Goal: Contribute content: Contribute content

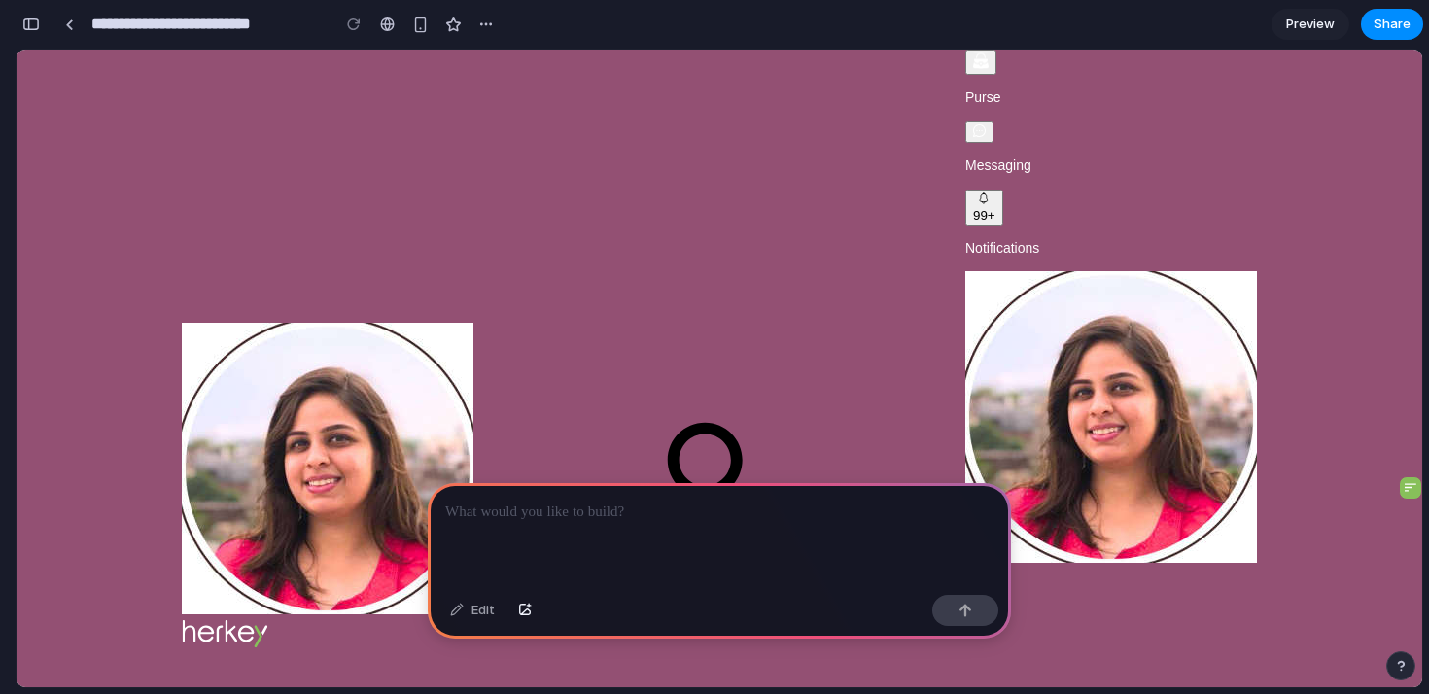
scroll to position [276, 0]
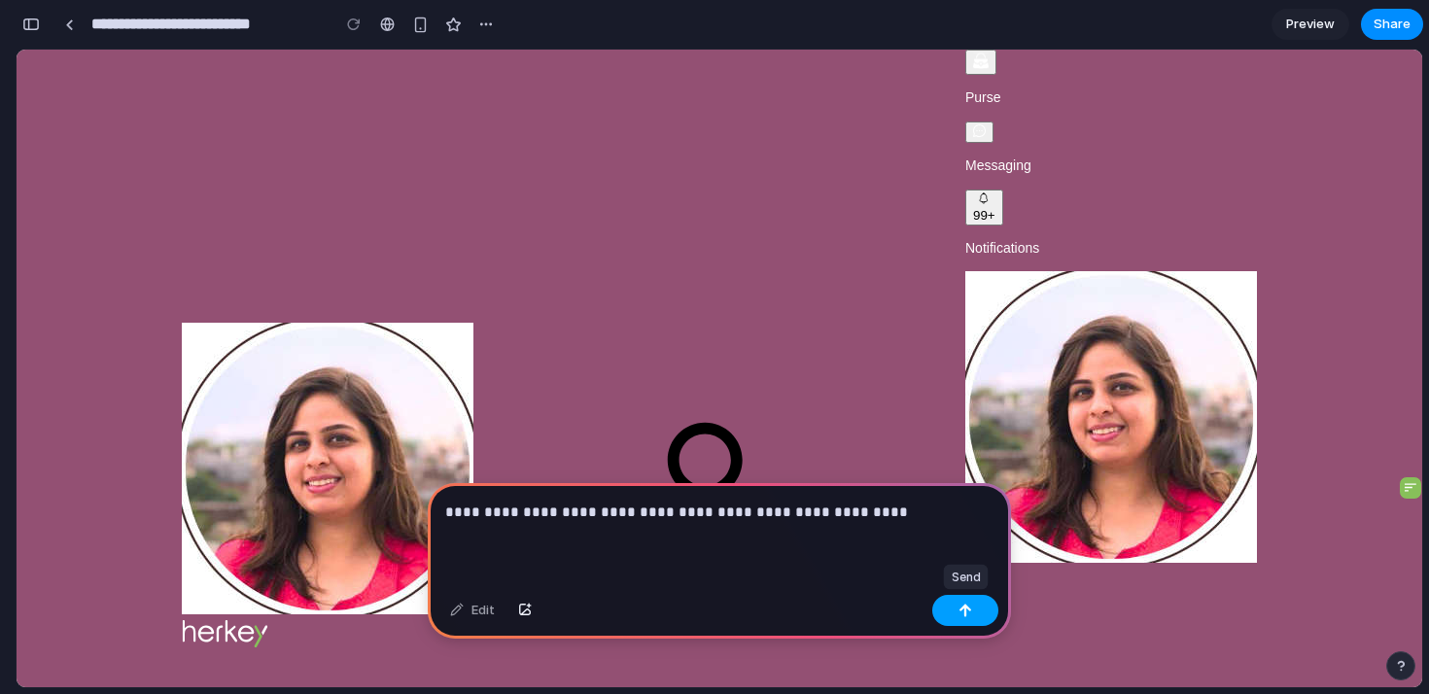
click at [956, 607] on button "button" at bounding box center [966, 610] width 66 height 31
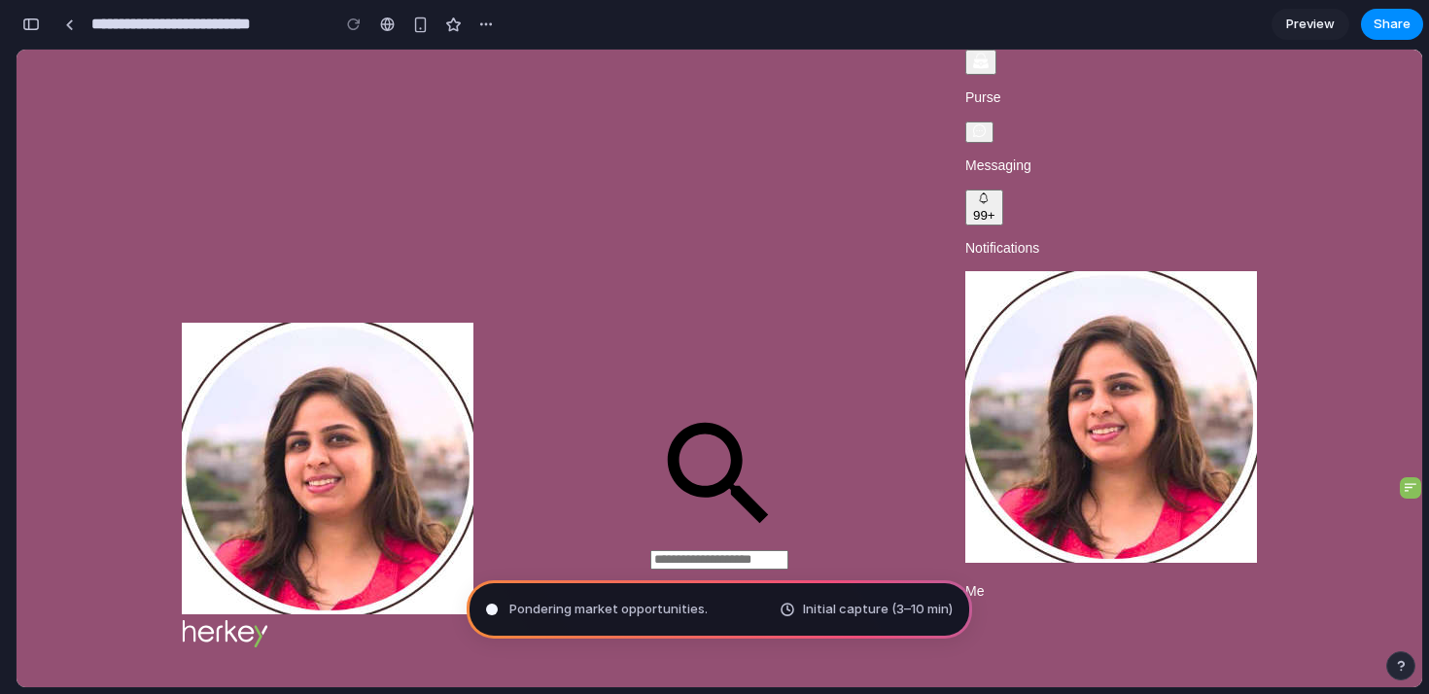
scroll to position [481, 0]
type input "**********"
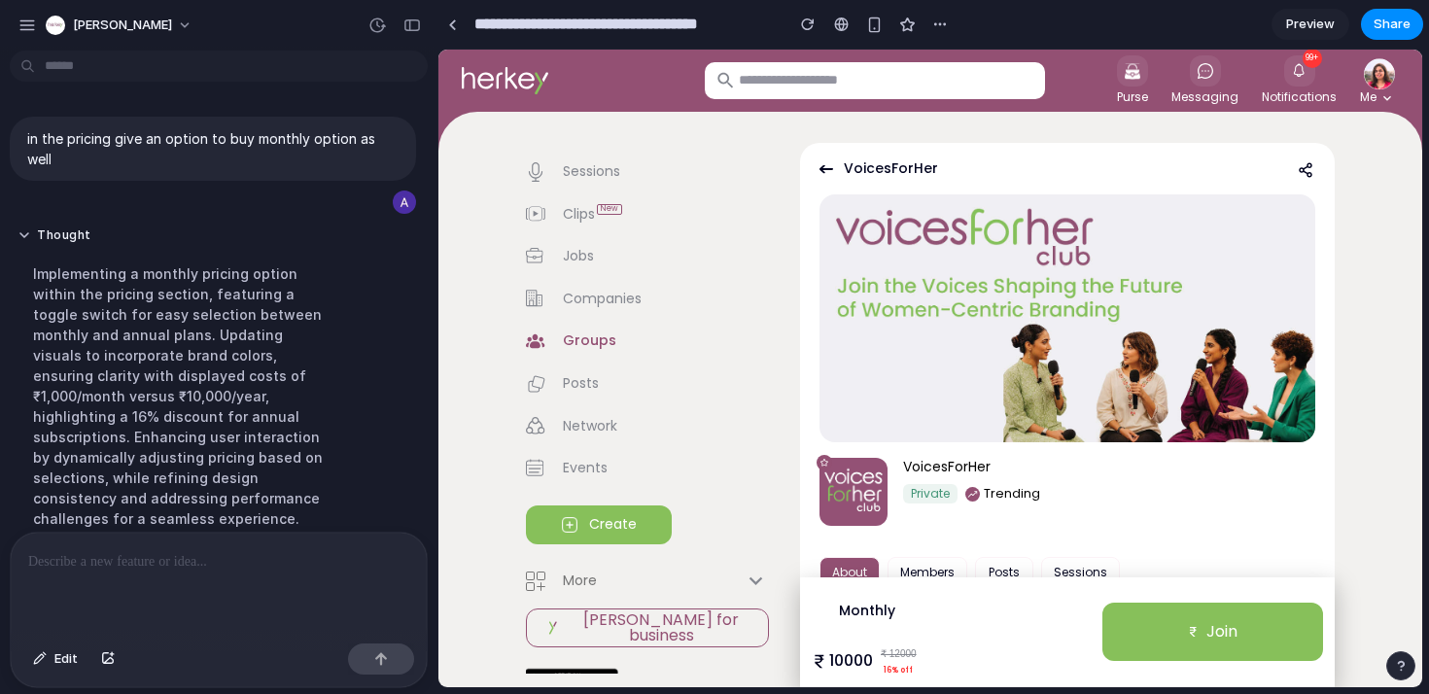
scroll to position [216, 0]
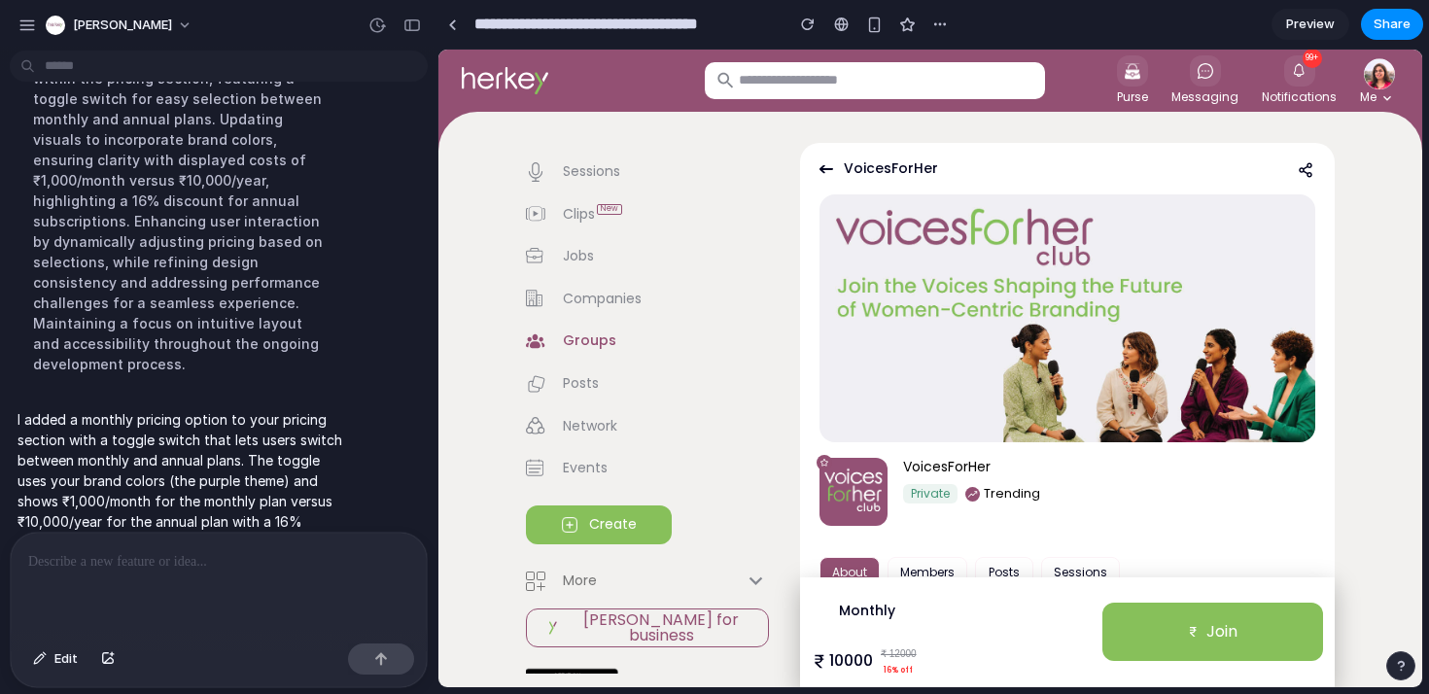
click at [863, 607] on button "Monthly" at bounding box center [867, 610] width 103 height 35
click at [895, 610] on button "Monthly" at bounding box center [867, 610] width 103 height 35
click at [877, 621] on button "Monthly" at bounding box center [867, 610] width 103 height 35
click at [865, 614] on button "Monthly" at bounding box center [867, 610] width 103 height 35
click at [870, 602] on button "Monthly" at bounding box center [867, 610] width 103 height 35
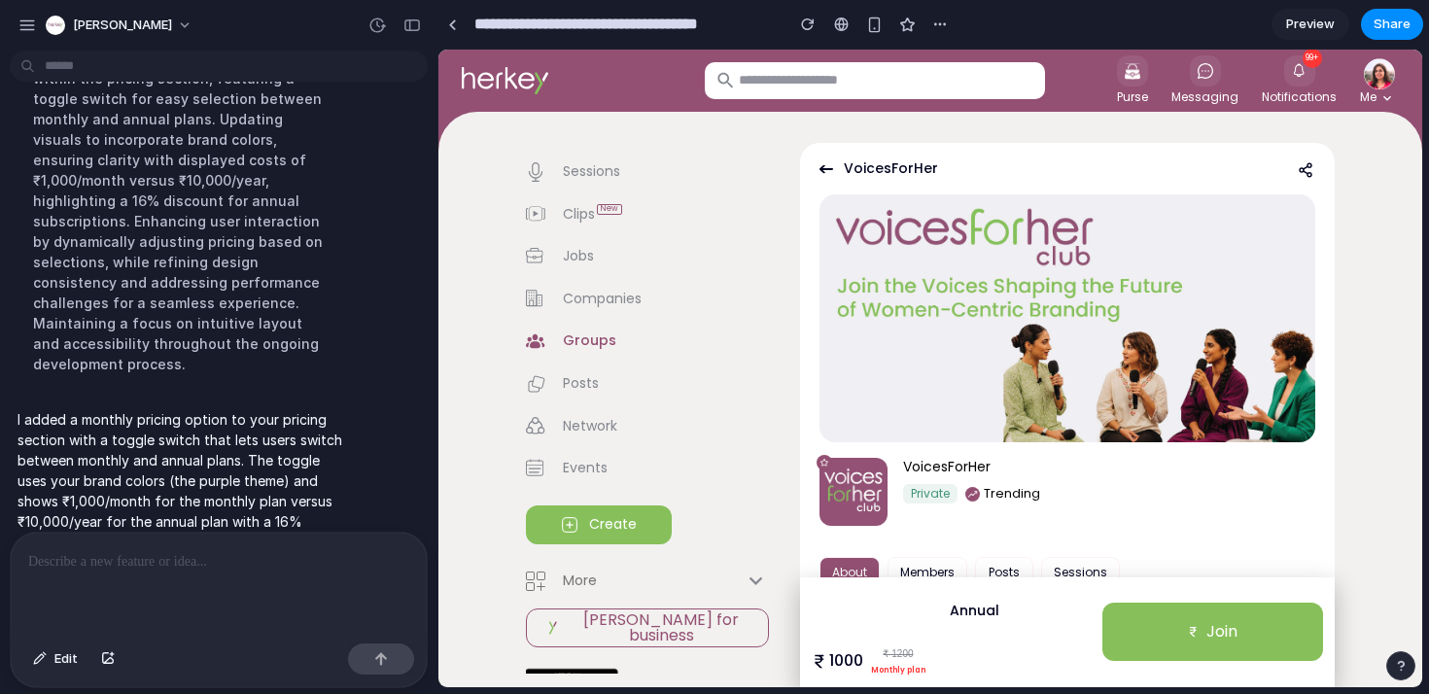
click at [829, 614] on button "Monthly" at bounding box center [867, 610] width 103 height 35
click at [843, 608] on button "Monthly" at bounding box center [867, 610] width 103 height 35
click at [960, 615] on button "Annual" at bounding box center [975, 610] width 96 height 35
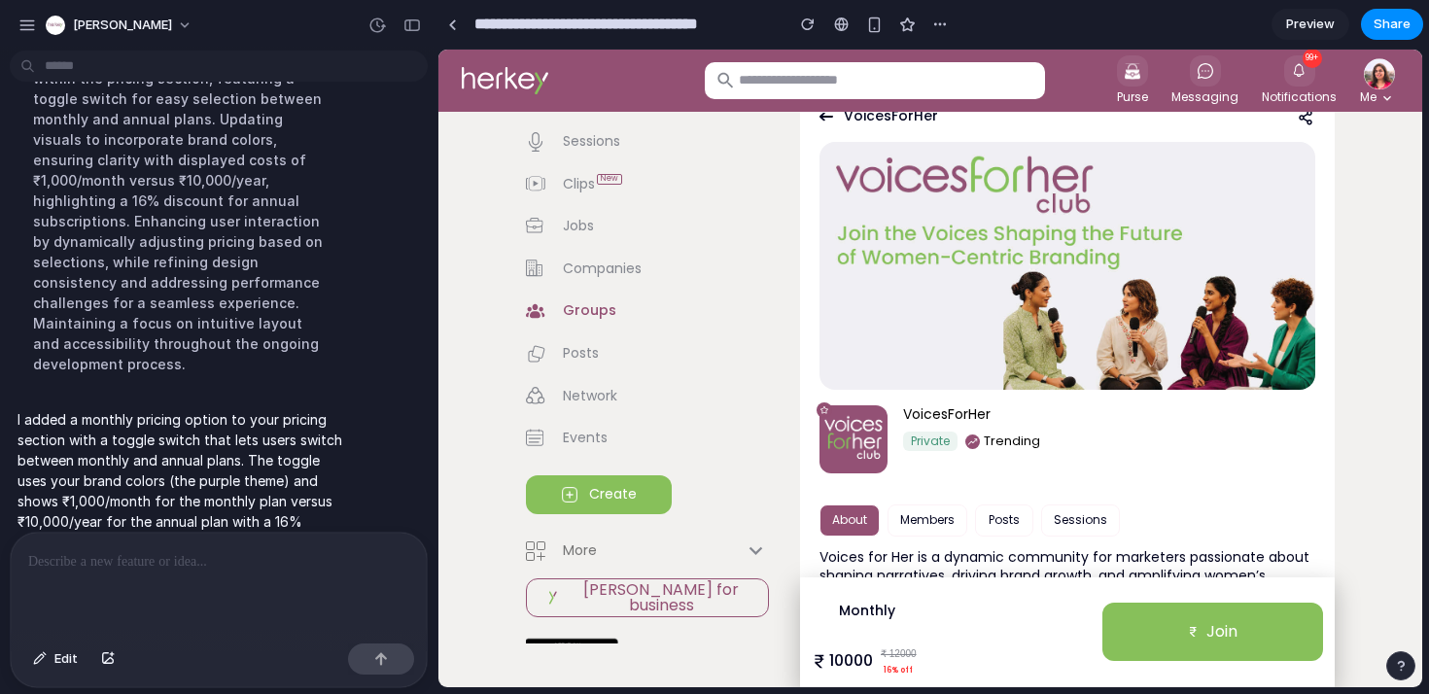
scroll to position [54, 0]
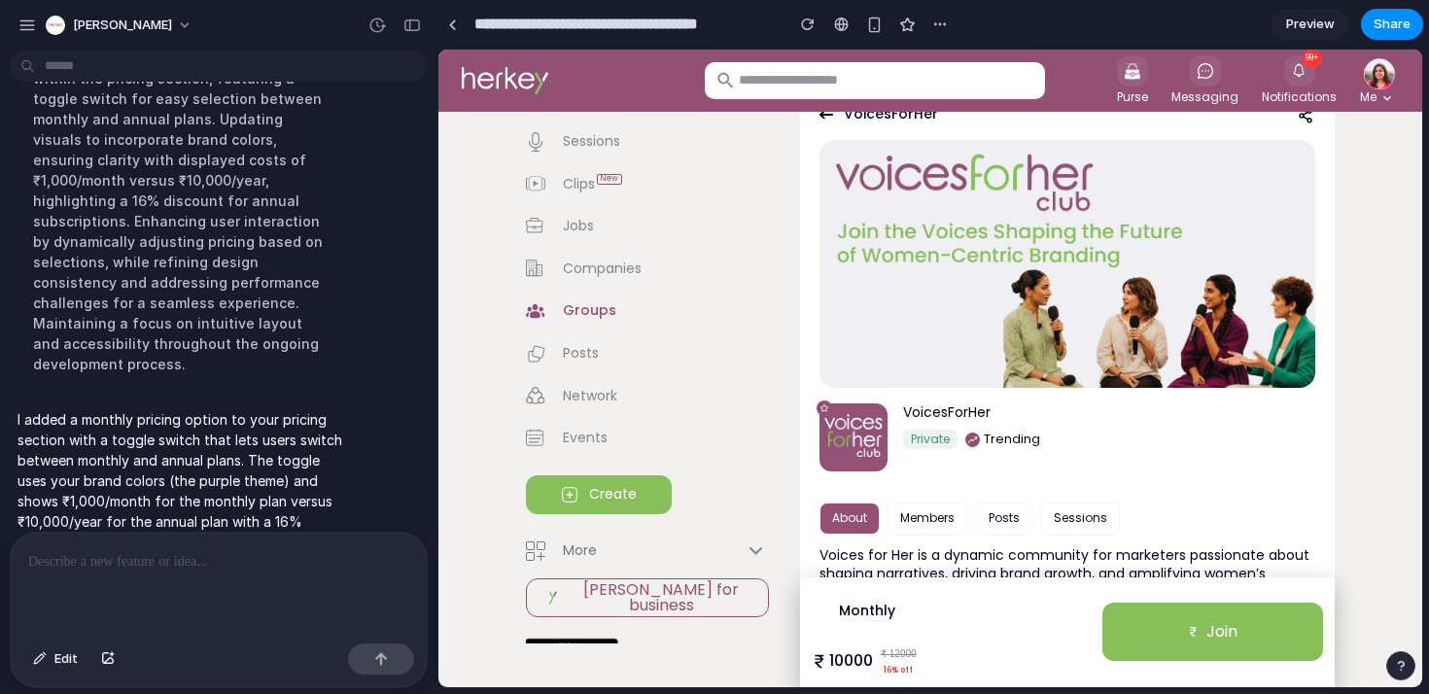
click at [186, 560] on p at bounding box center [218, 561] width 381 height 23
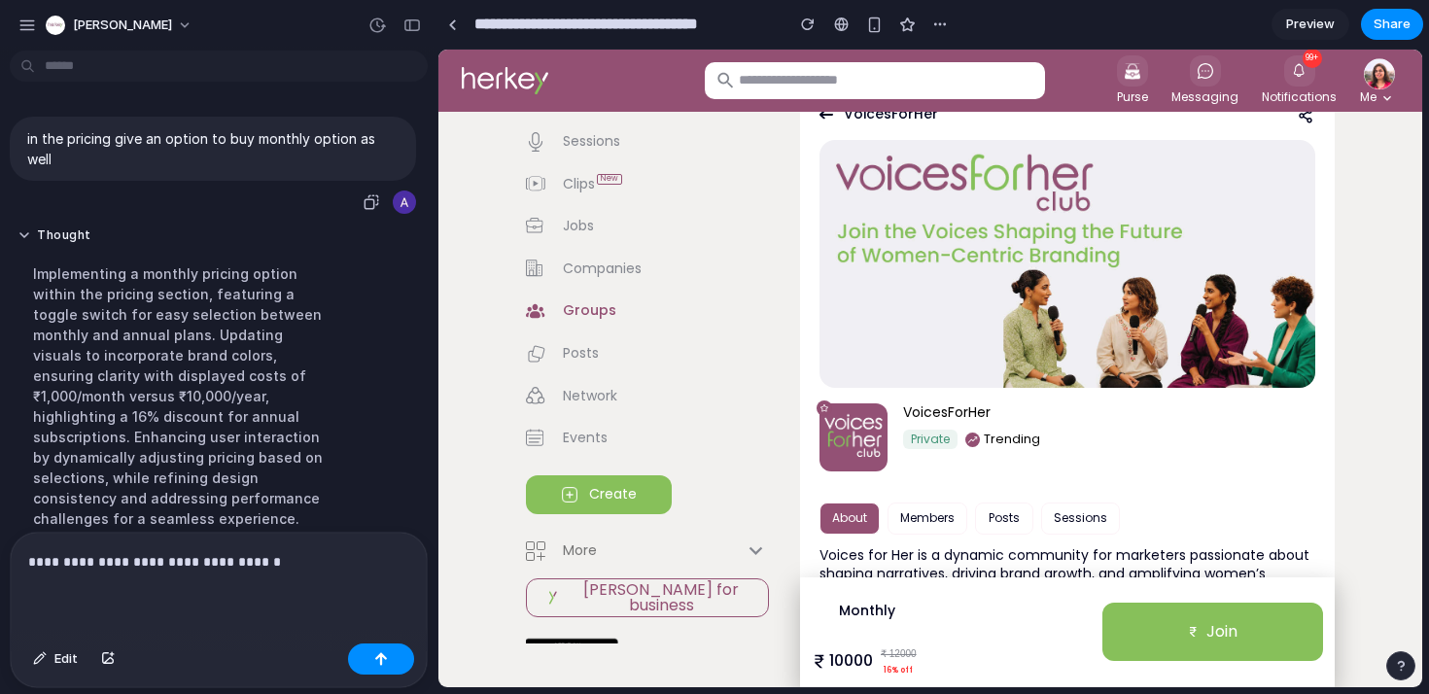
click at [384, 143] on p "in the pricing give an option to buy monthly option as well" at bounding box center [212, 148] width 371 height 41
click at [384, 142] on p "in the pricing give an option to buy monthly option as well" at bounding box center [212, 148] width 371 height 41
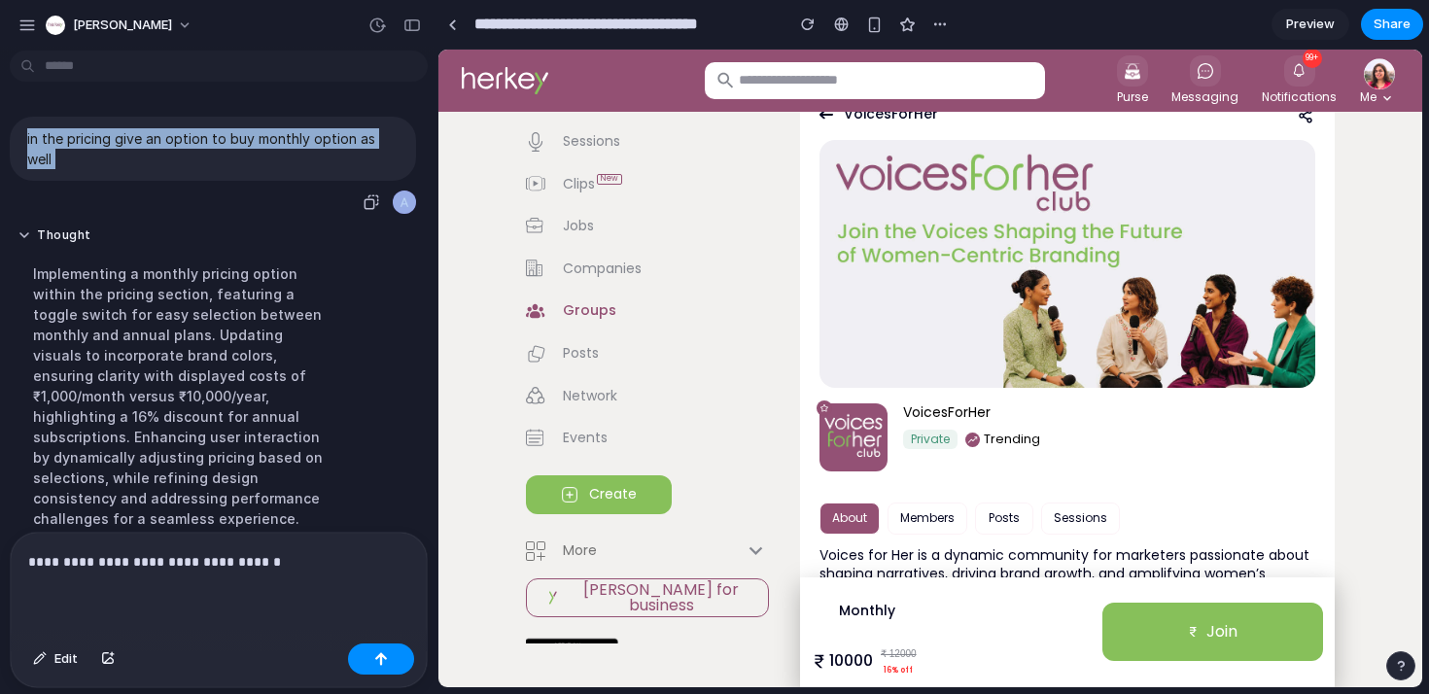
click at [384, 142] on p "in the pricing give an option to buy monthly option as well" at bounding box center [212, 148] width 371 height 41
click at [399, 138] on div "in the pricing give an option to buy monthly option as well" at bounding box center [213, 149] width 406 height 64
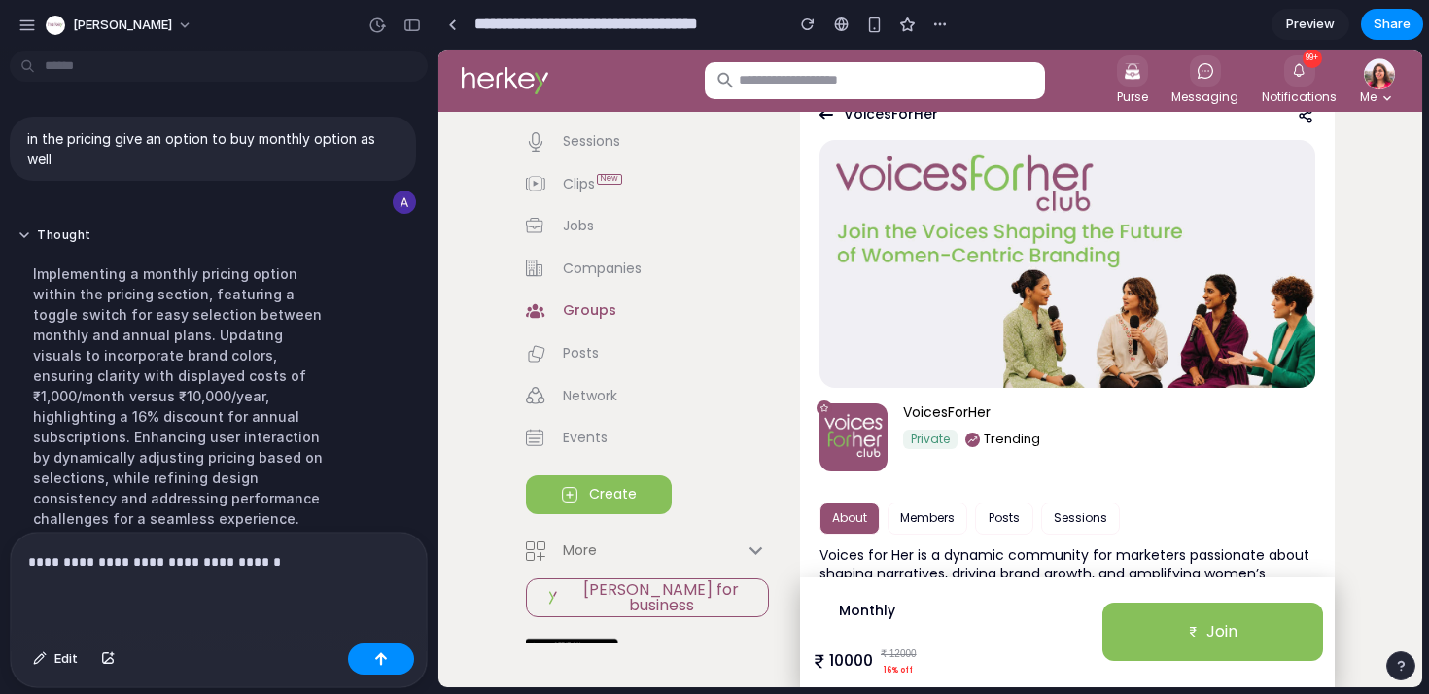
click at [273, 567] on p "**********" at bounding box center [218, 561] width 381 height 23
click at [50, 661] on button "Edit" at bounding box center [55, 659] width 64 height 31
click at [865, 605] on div at bounding box center [931, 369] width 983 height 637
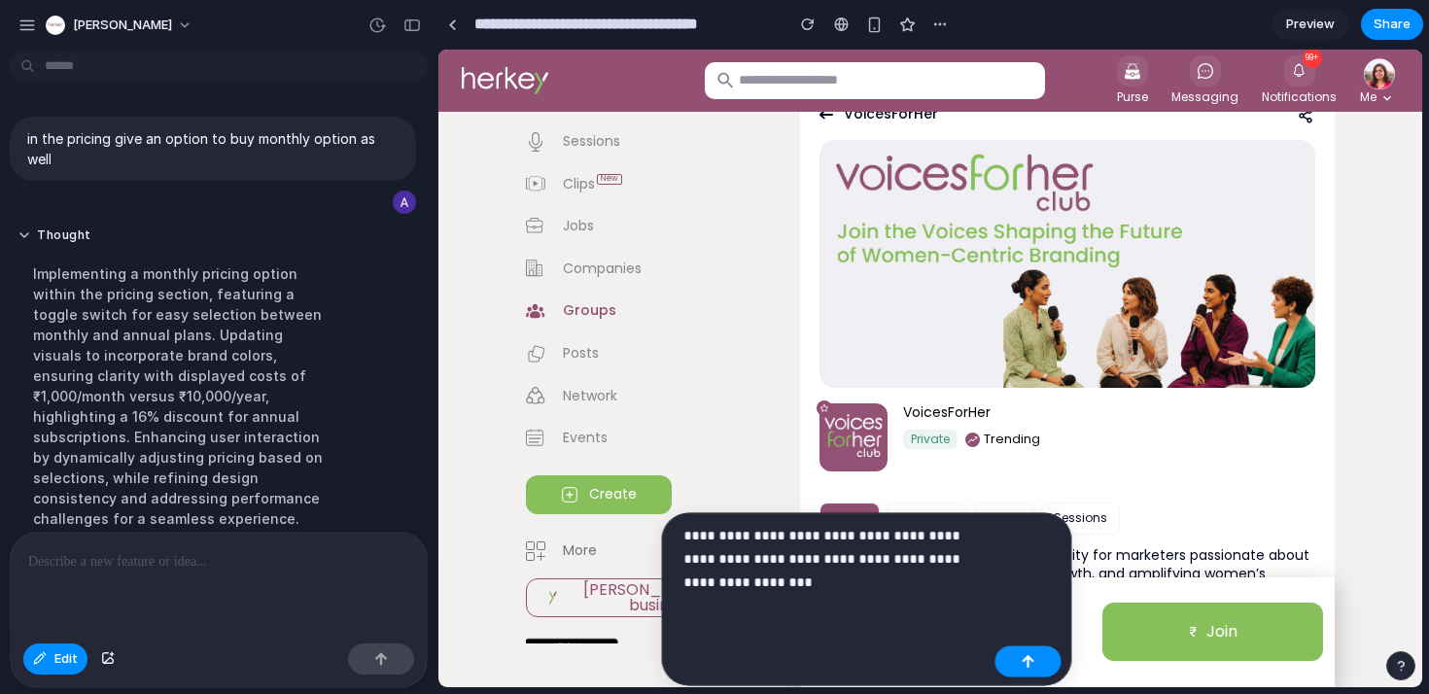
click at [698, 586] on p "**********" at bounding box center [836, 559] width 303 height 70
click at [762, 586] on p "**********" at bounding box center [836, 559] width 303 height 70
click at [1007, 655] on button "button" at bounding box center [1029, 662] width 66 height 31
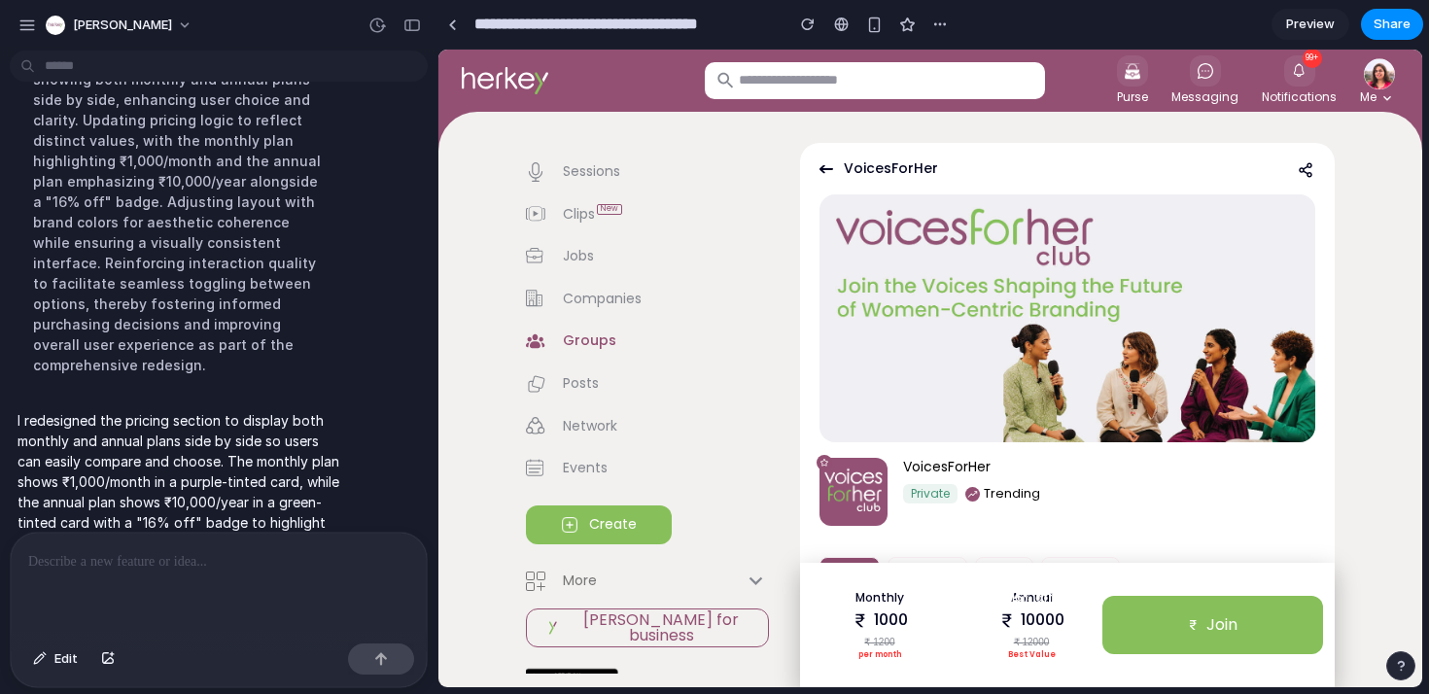
click at [187, 565] on p at bounding box center [218, 561] width 381 height 23
click at [48, 670] on button "Edit" at bounding box center [55, 659] width 64 height 31
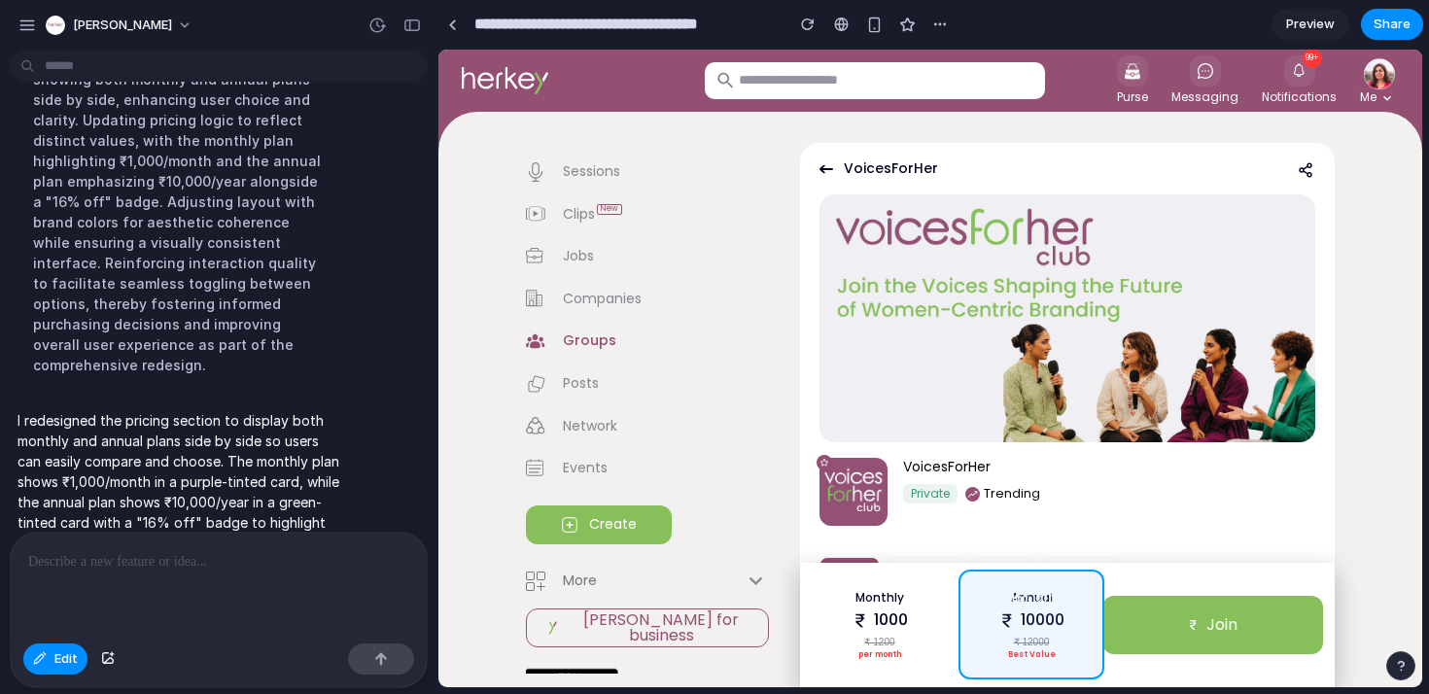
click at [964, 593] on div at bounding box center [931, 369] width 983 height 637
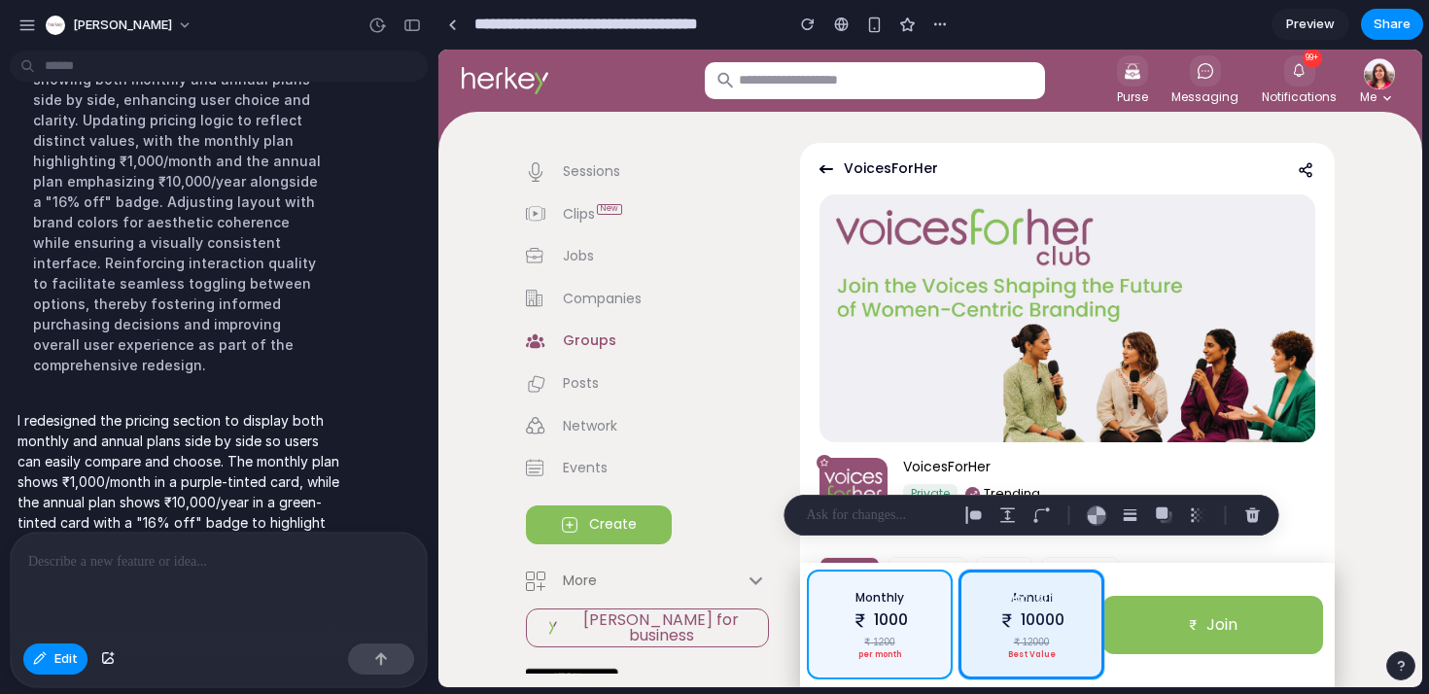
click at [892, 582] on div at bounding box center [931, 369] width 983 height 637
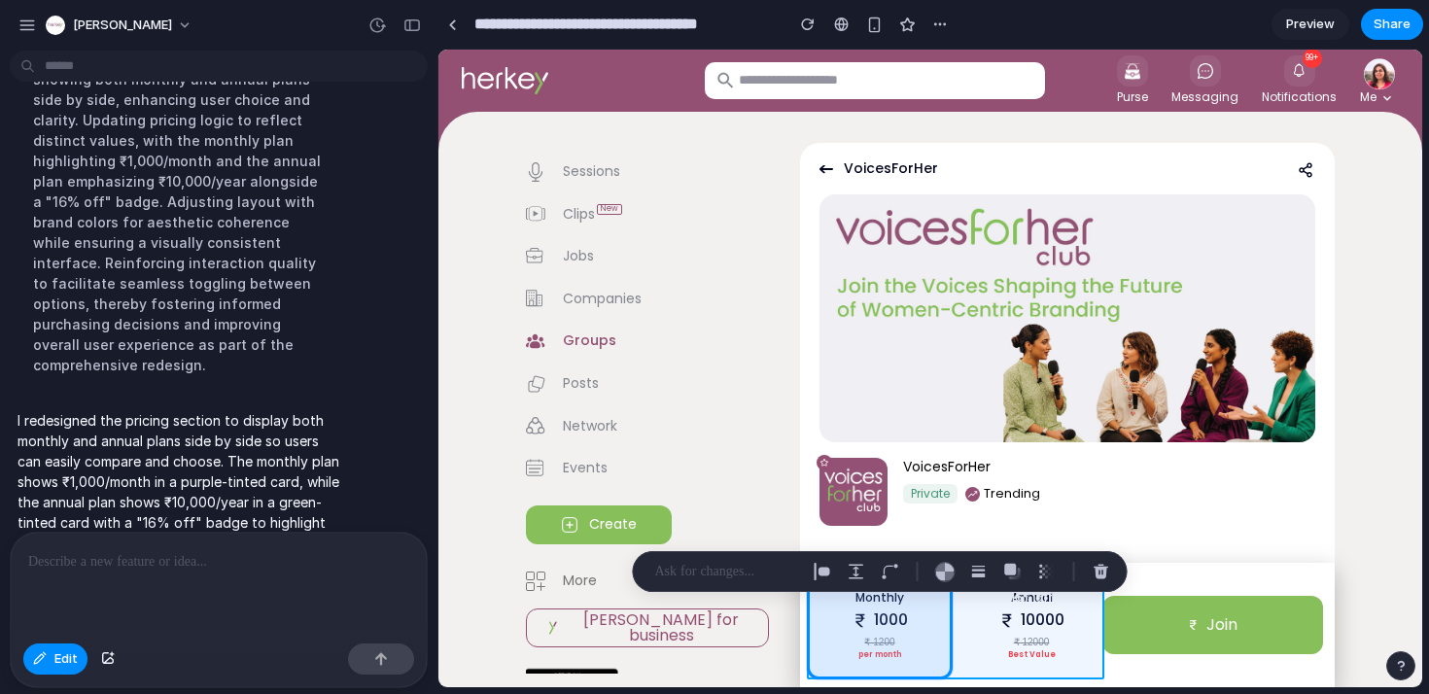
click at [952, 624] on div at bounding box center [931, 369] width 983 height 637
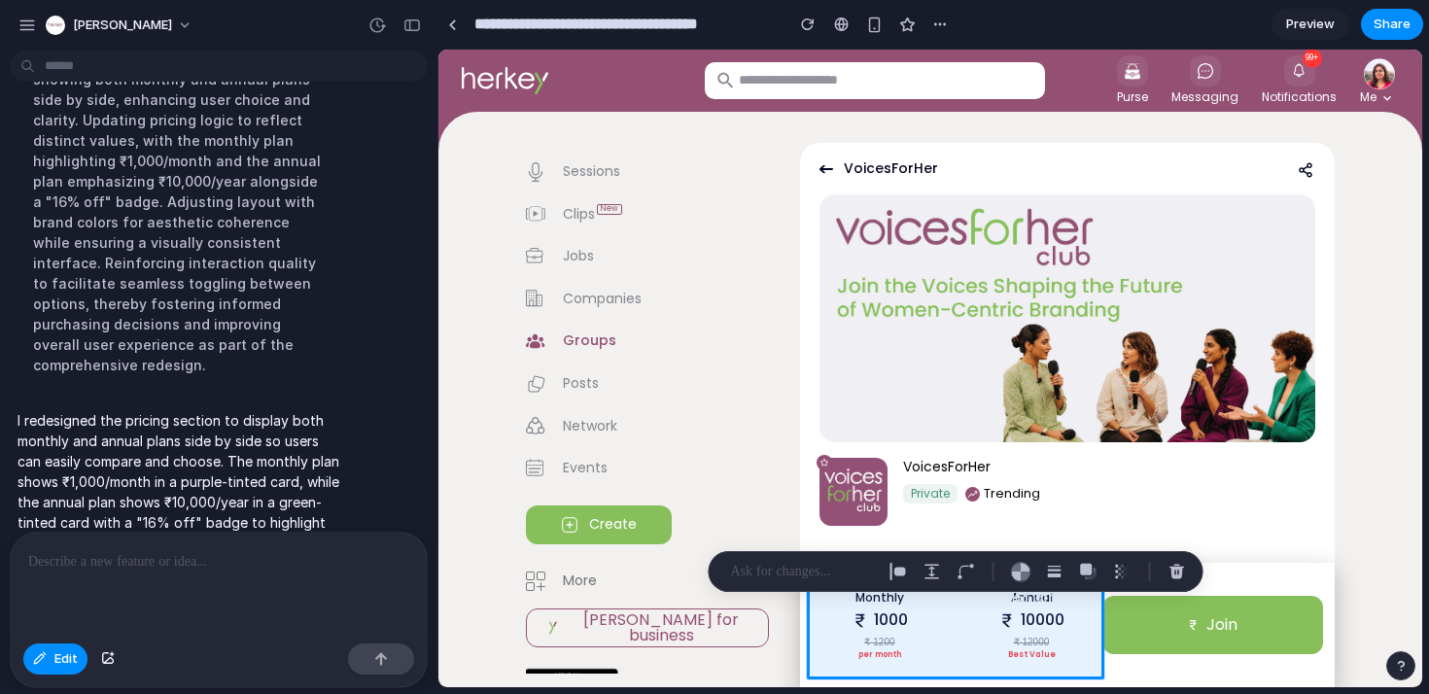
click at [801, 565] on p at bounding box center [803, 571] width 144 height 23
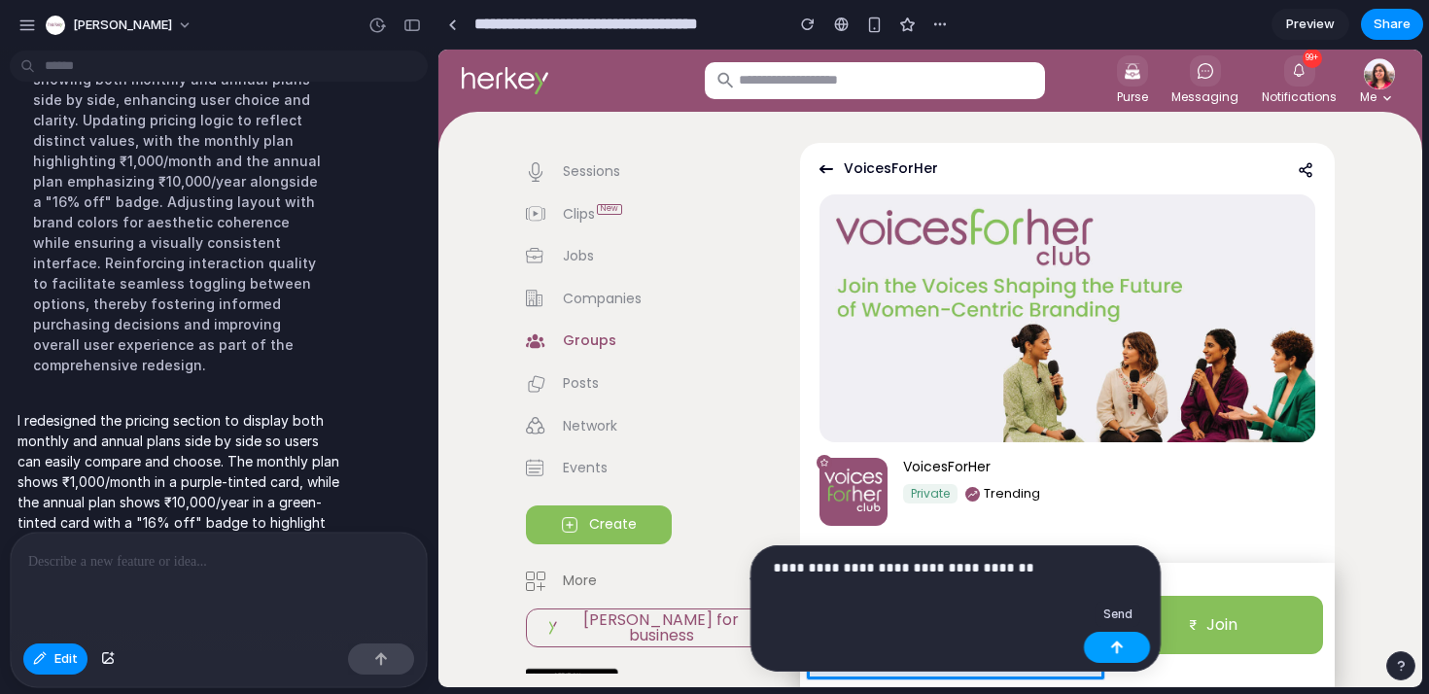
click at [1108, 652] on button "button" at bounding box center [1117, 647] width 66 height 31
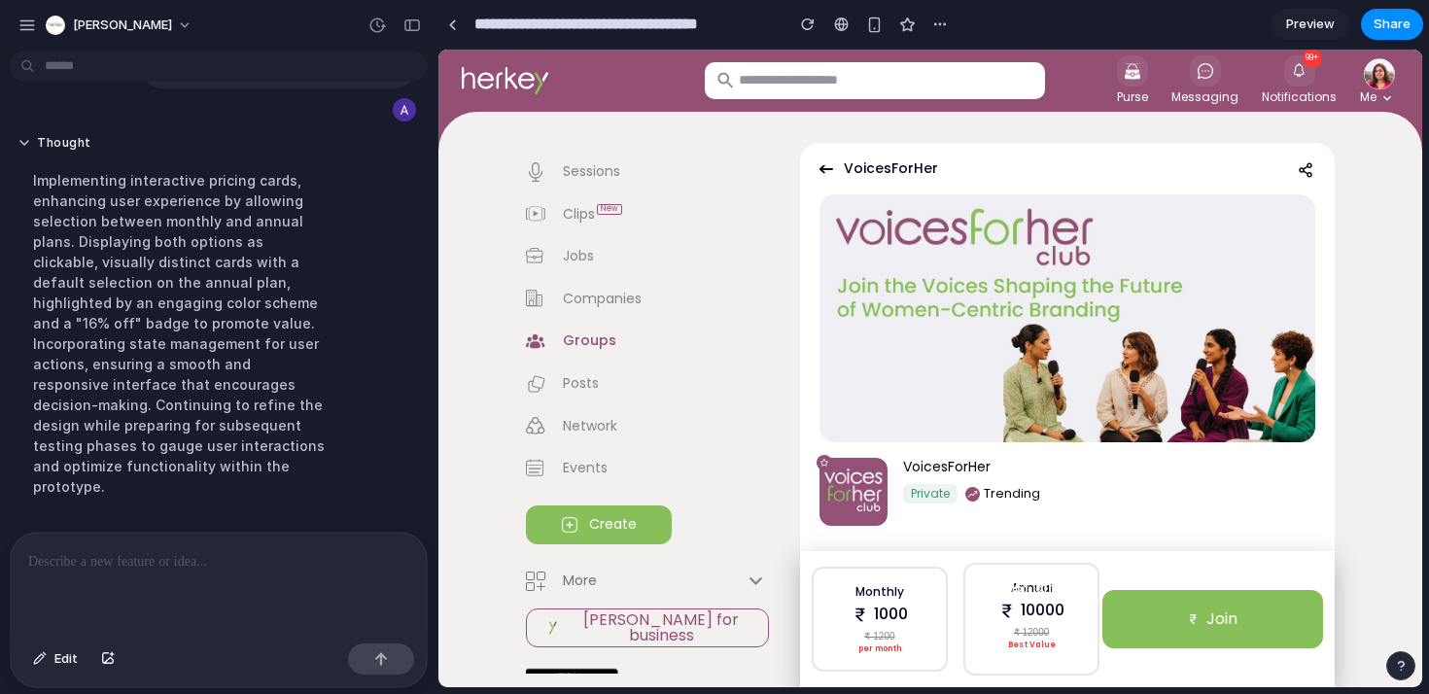
scroll to position [857, 0]
